Goal: Task Accomplishment & Management: Manage account settings

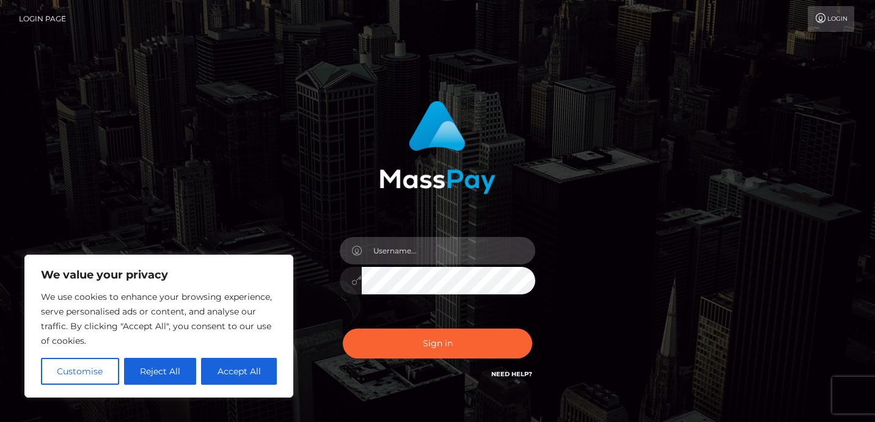
click at [448, 245] on input "text" at bounding box center [448, 250] width 173 height 27
type input "[EMAIL_ADDRESS][DOMAIN_NAME]"
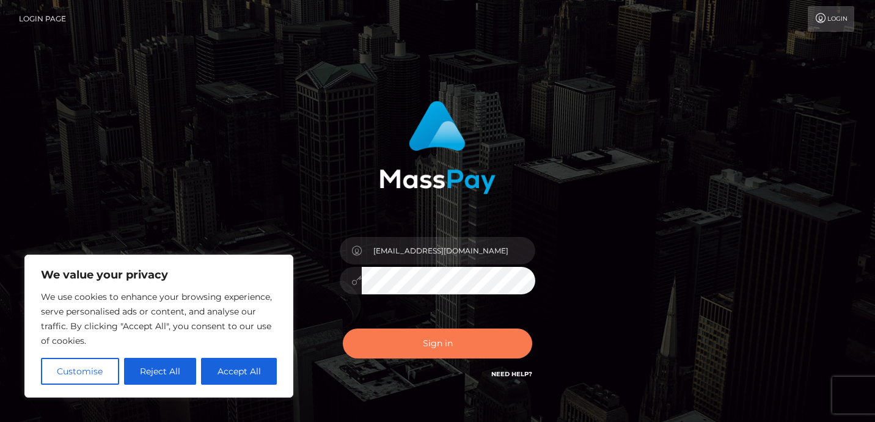
click at [448, 349] on button "Sign in" at bounding box center [437, 344] width 189 height 30
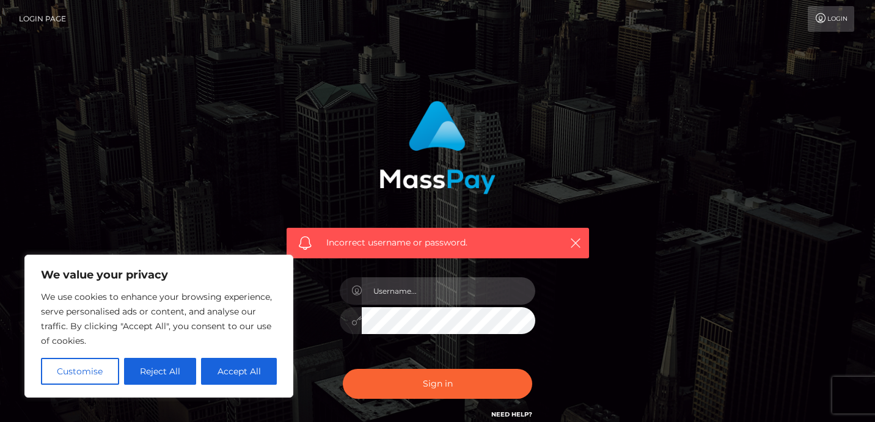
click at [422, 293] on input "text" at bounding box center [448, 290] width 173 height 27
type input "[EMAIL_ADDRESS][DOMAIN_NAME]"
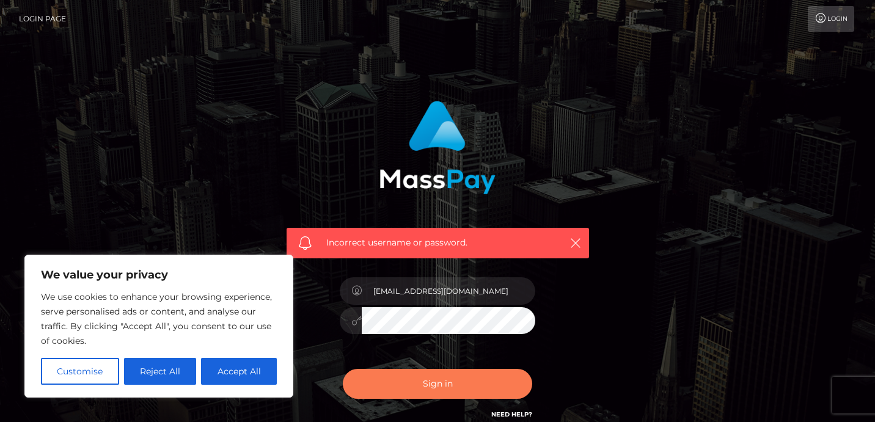
click at [463, 379] on button "Sign in" at bounding box center [437, 384] width 189 height 30
